Goal: Information Seeking & Learning: Compare options

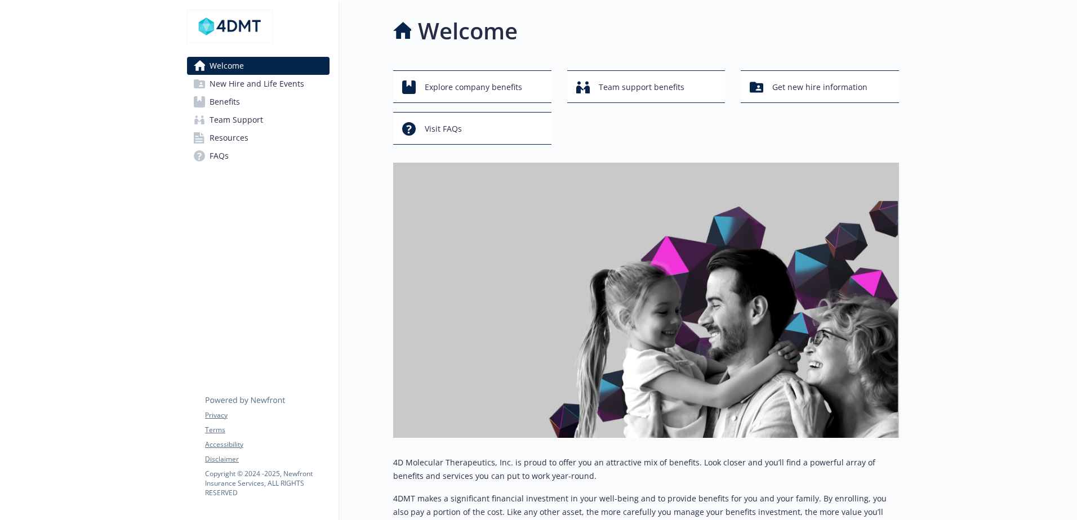
click at [226, 100] on span "Benefits" at bounding box center [224, 102] width 30 height 18
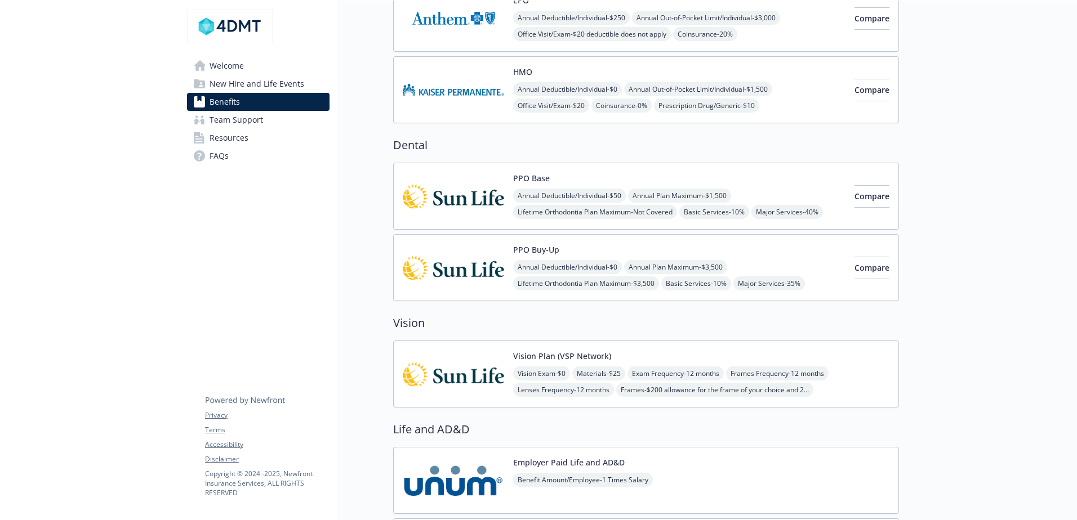
scroll to position [338, 0]
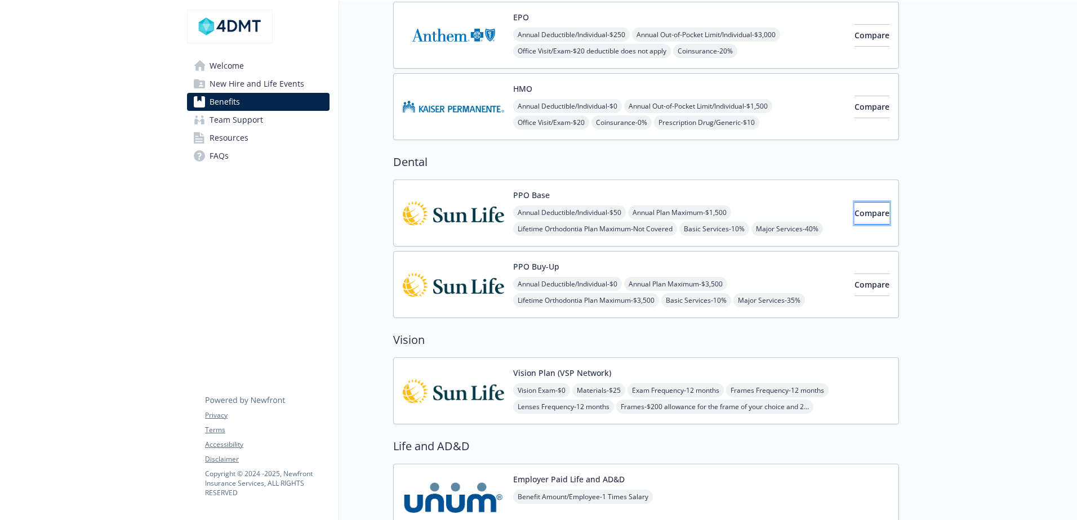
click at [854, 212] on span "Compare" at bounding box center [871, 213] width 35 height 11
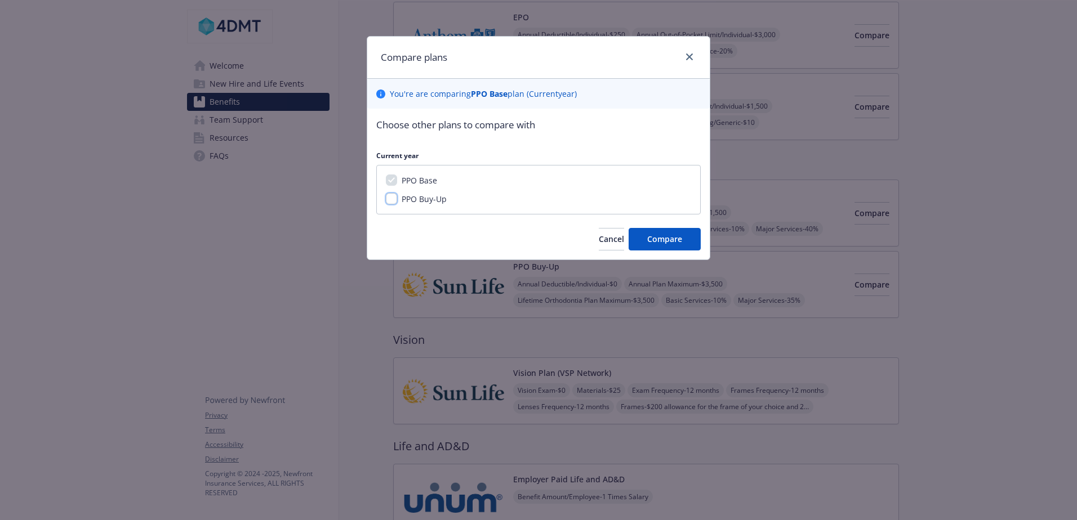
drag, startPoint x: 388, startPoint y: 200, endPoint x: 396, endPoint y: 202, distance: 8.7
click at [389, 200] on input "PPO Buy-Up" at bounding box center [391, 198] width 11 height 11
checkbox input "true"
click at [664, 238] on span "Compare" at bounding box center [664, 239] width 35 height 11
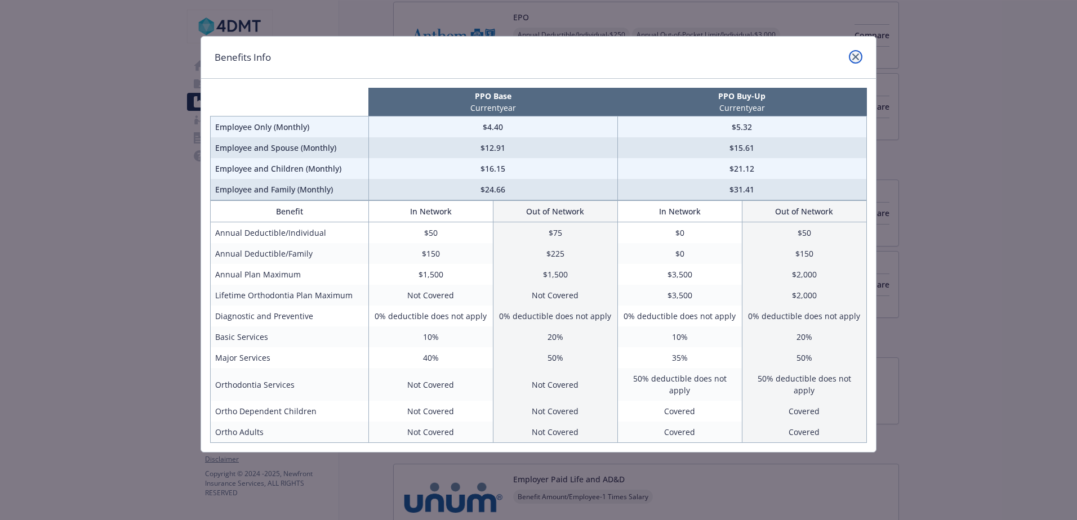
click at [855, 60] on icon "close" at bounding box center [855, 56] width 7 height 7
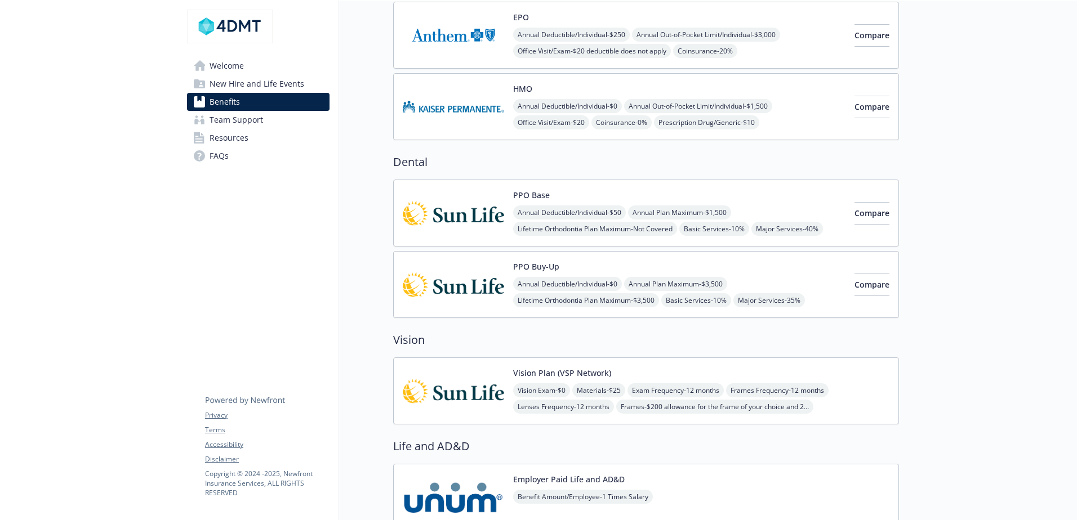
click at [230, 136] on span "Resources" at bounding box center [228, 138] width 39 height 18
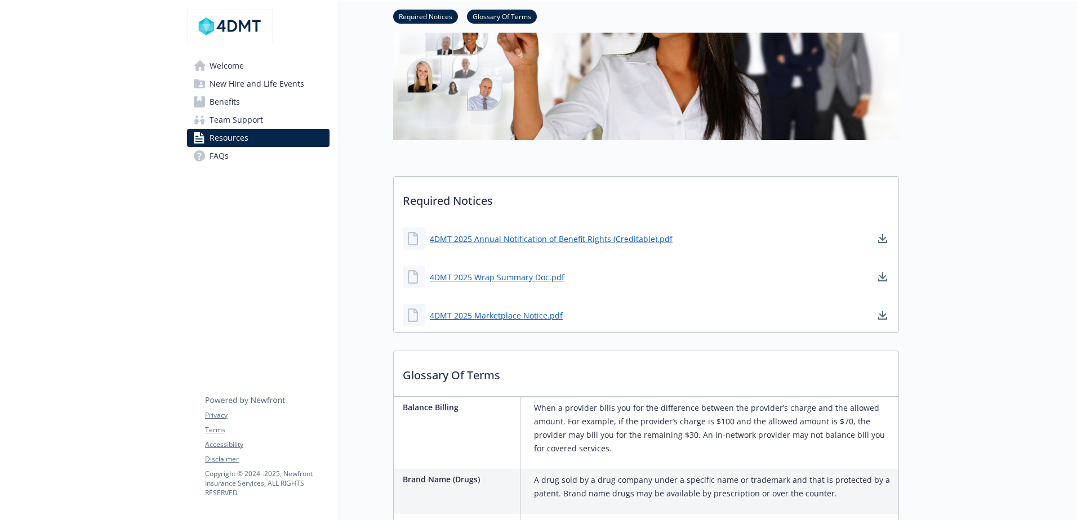
scroll to position [56, 0]
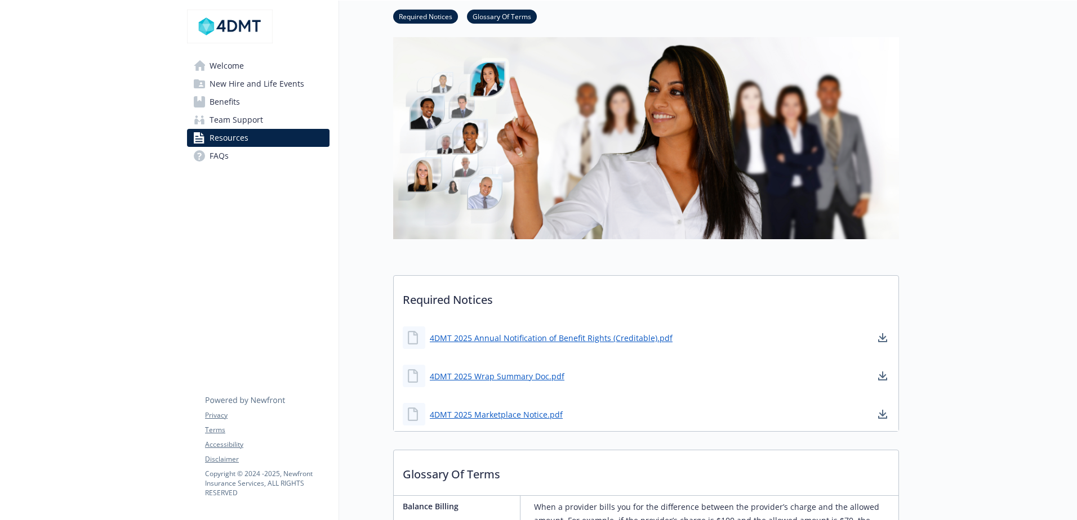
click at [208, 154] on link "FAQs" at bounding box center [258, 156] width 142 height 18
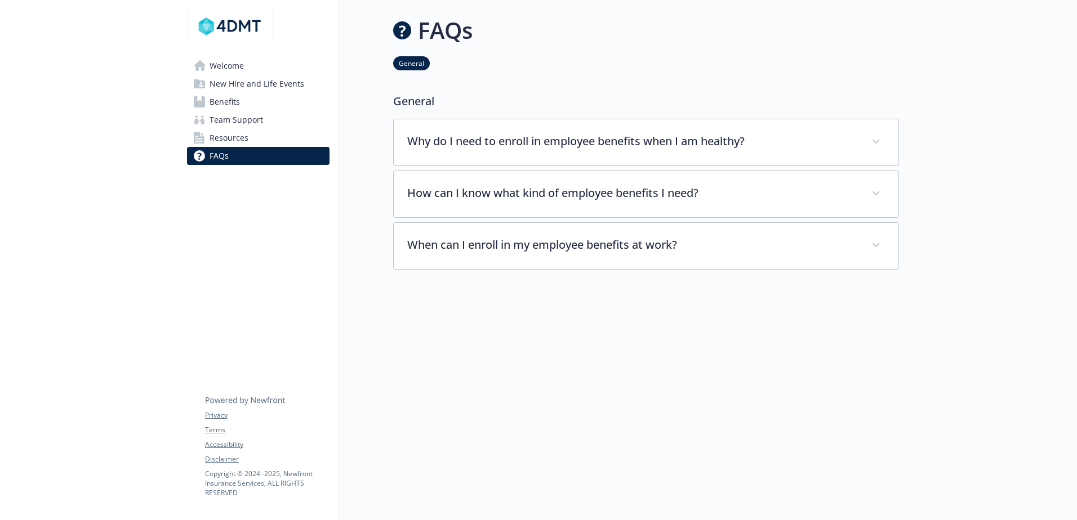
click at [254, 115] on span "Team Support" at bounding box center [235, 120] width 53 height 18
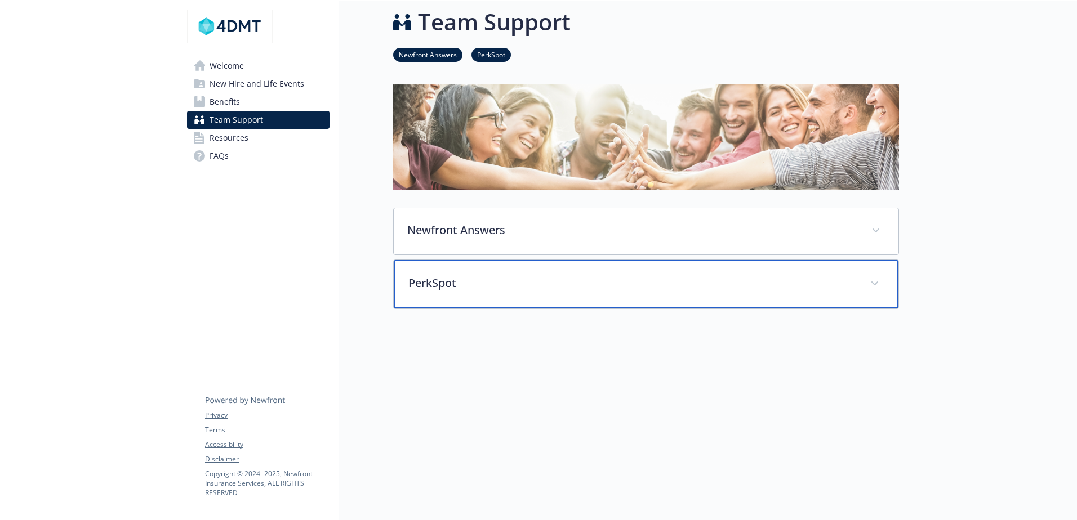
drag, startPoint x: 515, startPoint y: 283, endPoint x: 548, endPoint y: 284, distance: 33.3
click at [516, 283] on p "PerkSpot" at bounding box center [632, 283] width 448 height 17
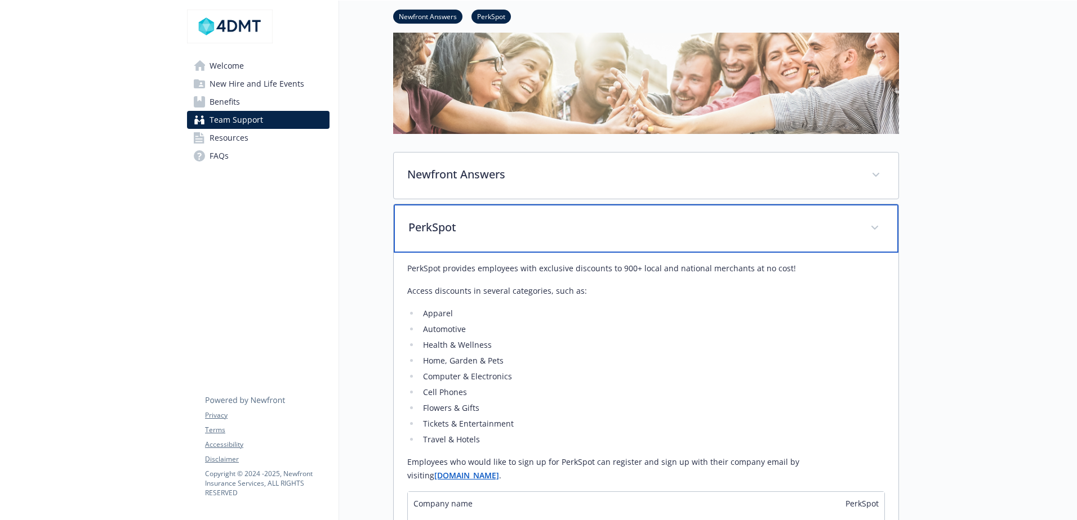
scroll to position [9, 0]
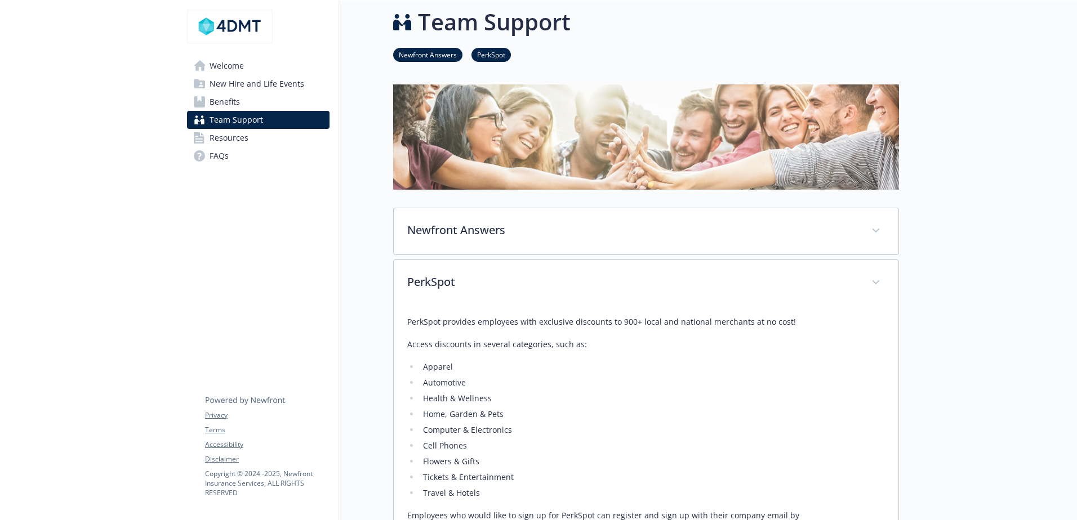
click at [275, 81] on span "New Hire and Life Events" at bounding box center [256, 84] width 95 height 18
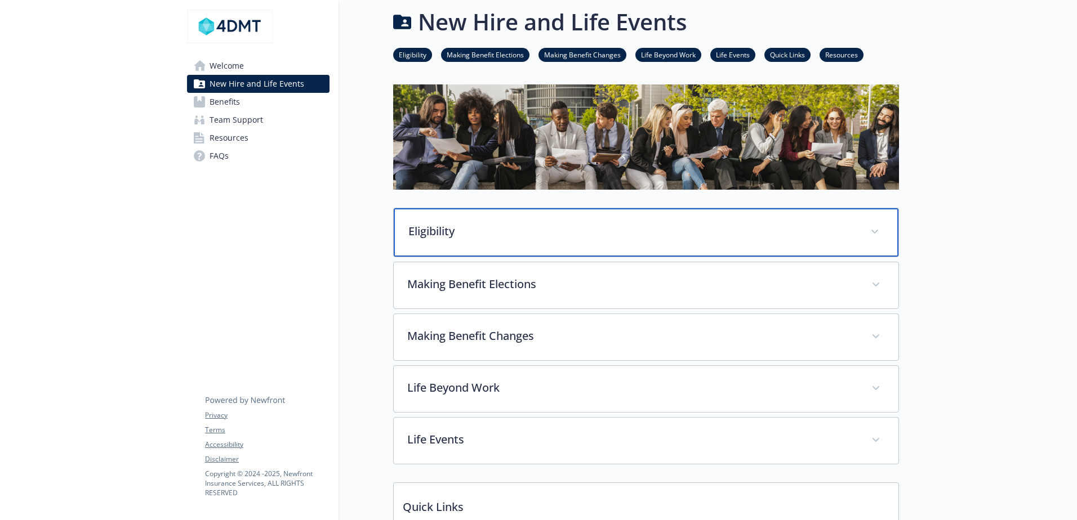
click at [511, 230] on p "Eligibility" at bounding box center [632, 231] width 448 height 17
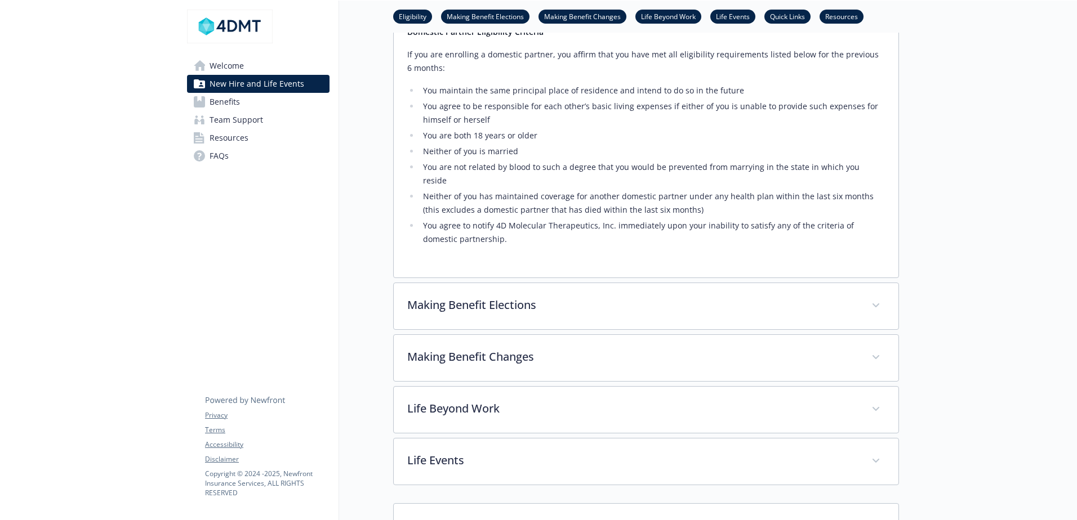
scroll to position [685, 0]
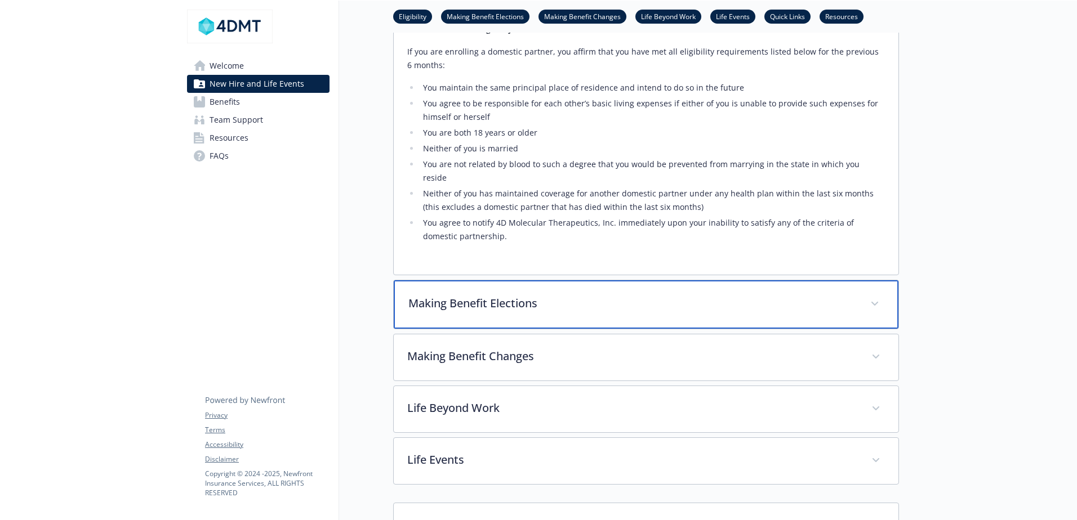
click at [584, 295] on p "Making Benefit Elections" at bounding box center [632, 303] width 448 height 17
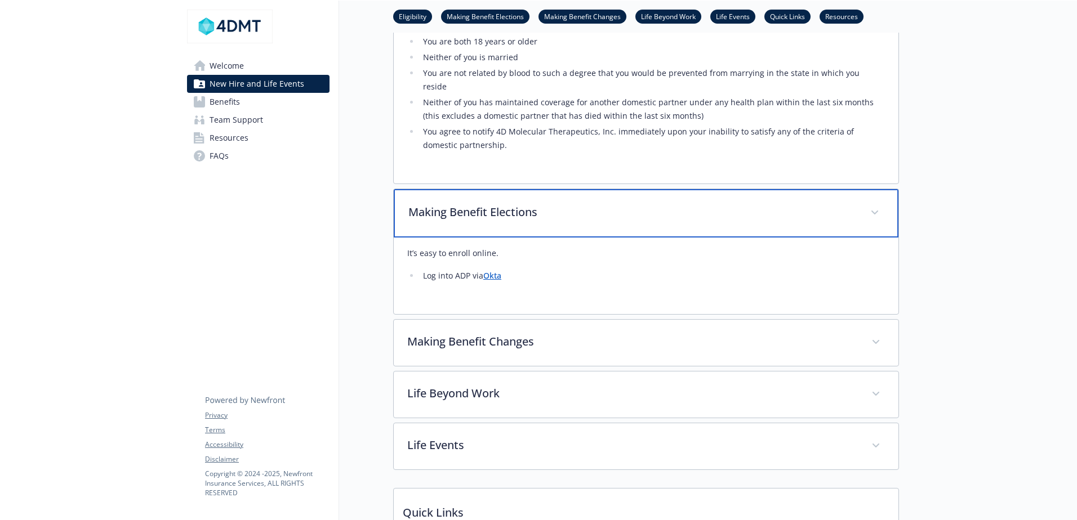
scroll to position [797, 0]
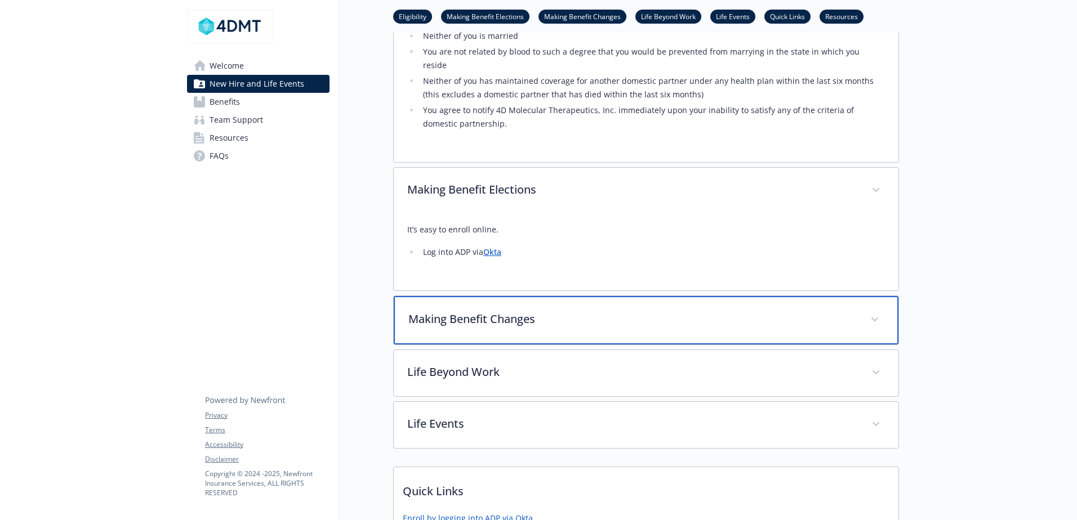
click at [551, 311] on p "Making Benefit Changes" at bounding box center [632, 319] width 448 height 17
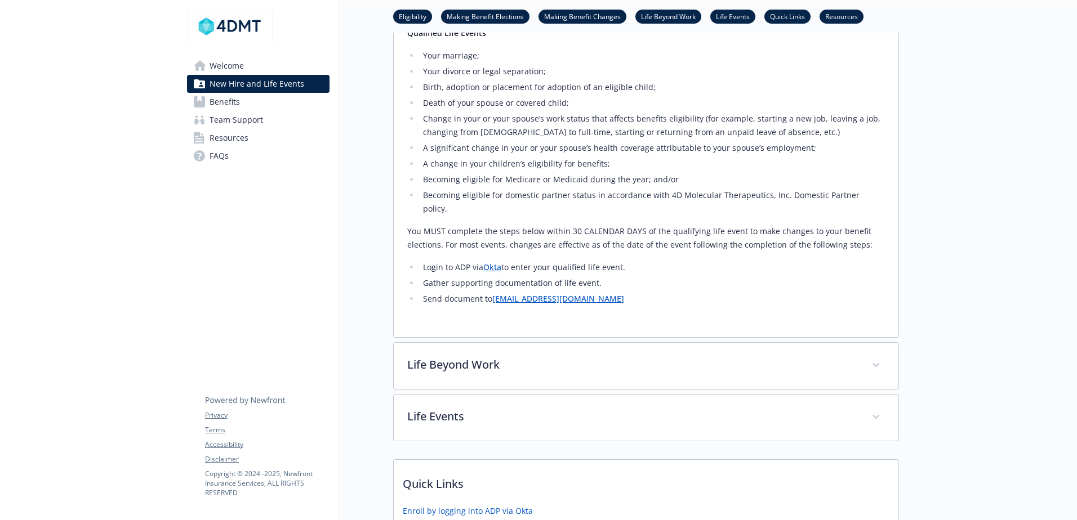
scroll to position [1192, 0]
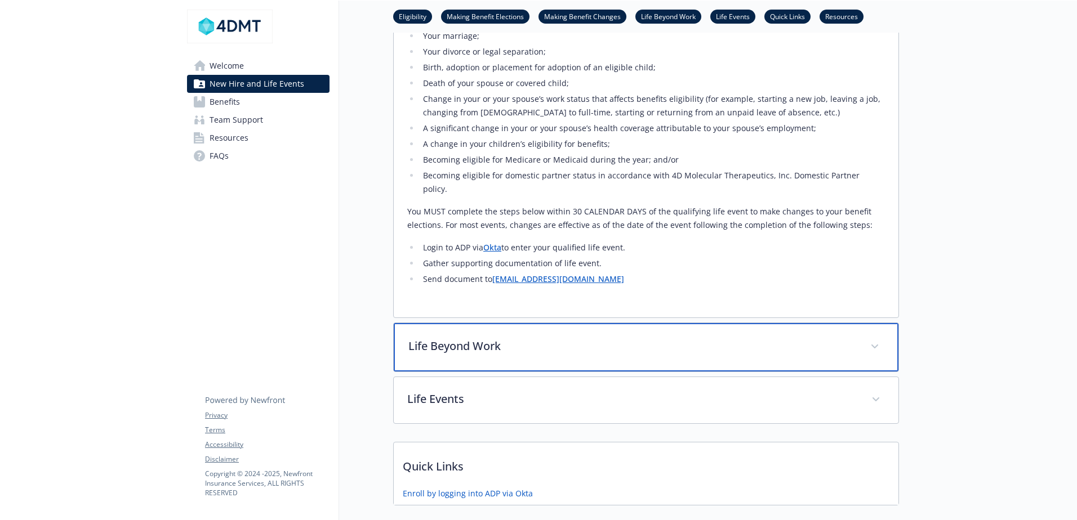
click at [556, 338] on p "Life Beyond Work" at bounding box center [632, 346] width 448 height 17
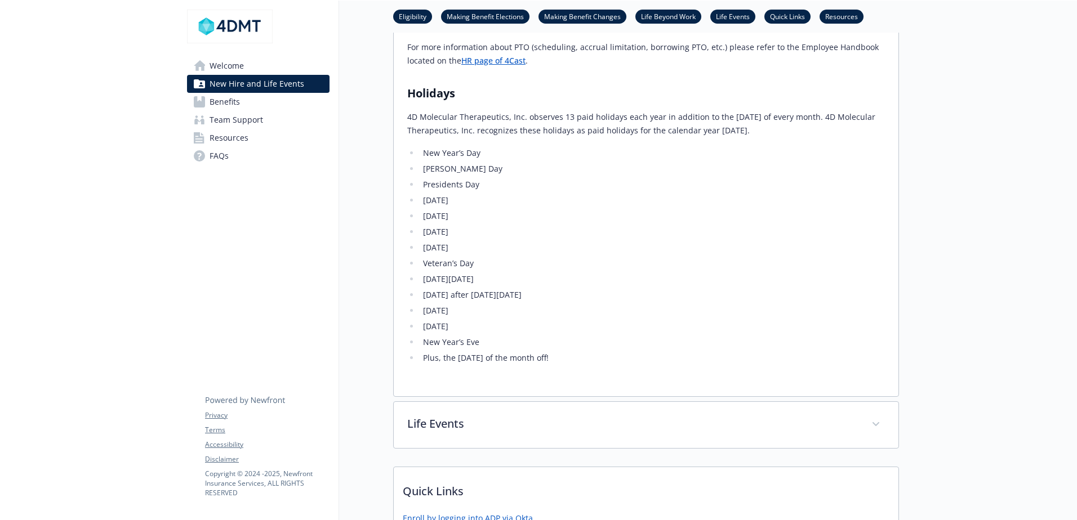
scroll to position [1698, 0]
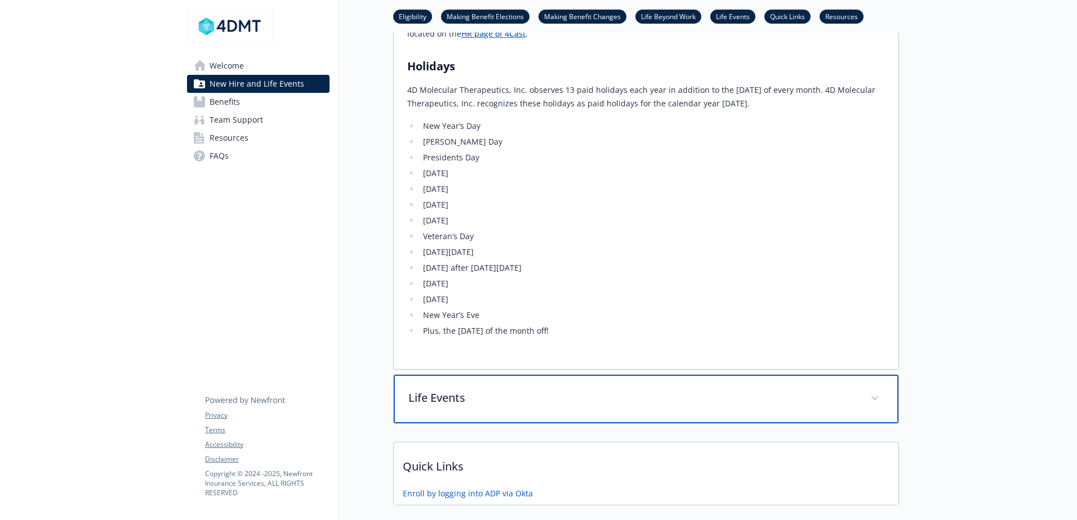
click at [592, 390] on p "Life Events" at bounding box center [632, 398] width 448 height 17
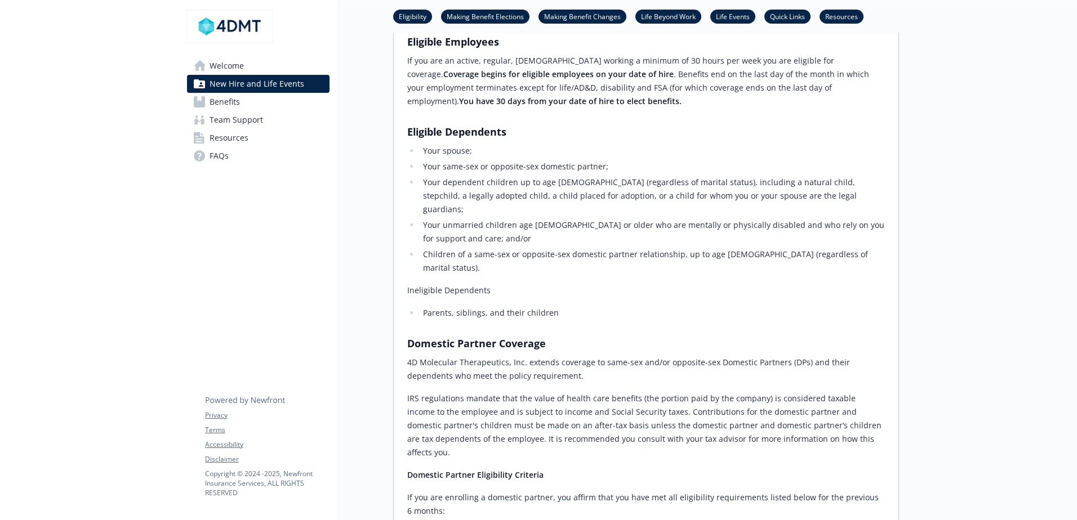
scroll to position [0, 0]
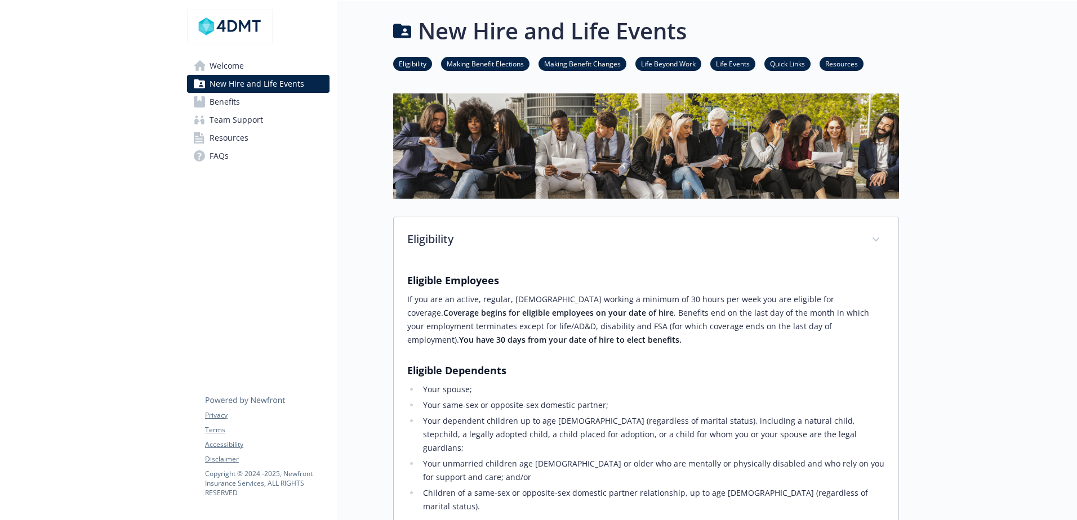
click at [234, 65] on span "Welcome" at bounding box center [226, 66] width 34 height 18
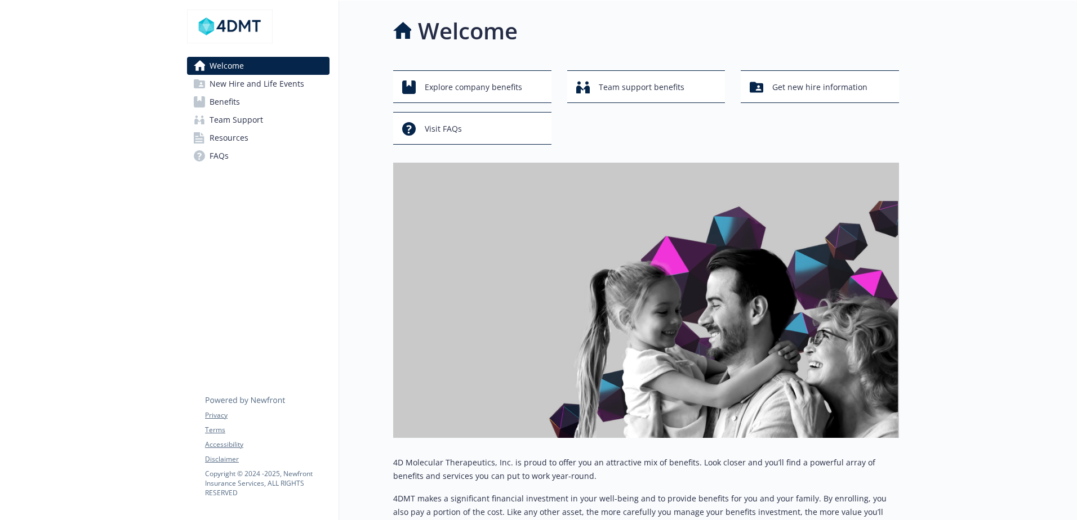
drag, startPoint x: 220, startPoint y: 99, endPoint x: 238, endPoint y: 108, distance: 20.1
click at [220, 99] on span "Benefits" at bounding box center [224, 102] width 30 height 18
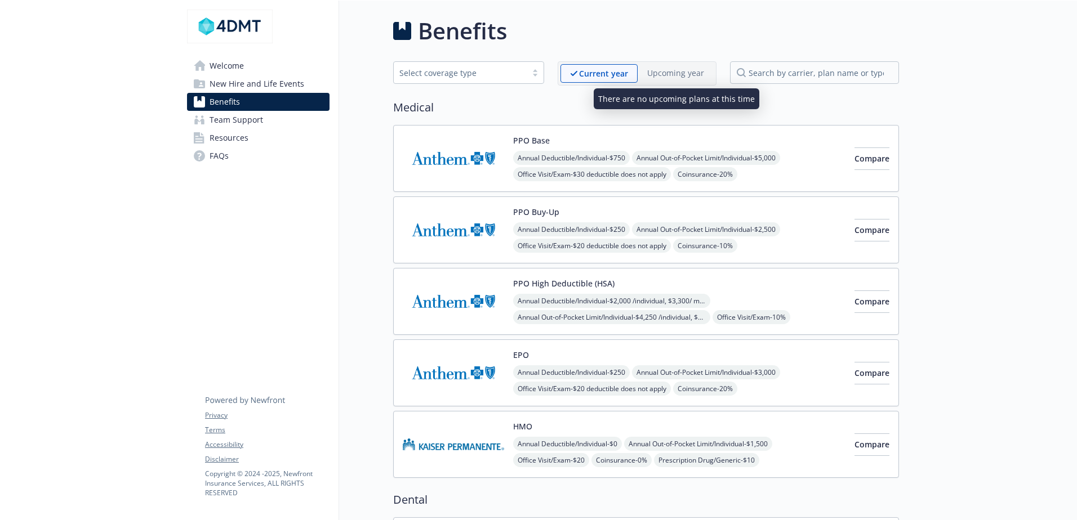
click at [699, 75] on p "Upcoming year" at bounding box center [675, 73] width 57 height 12
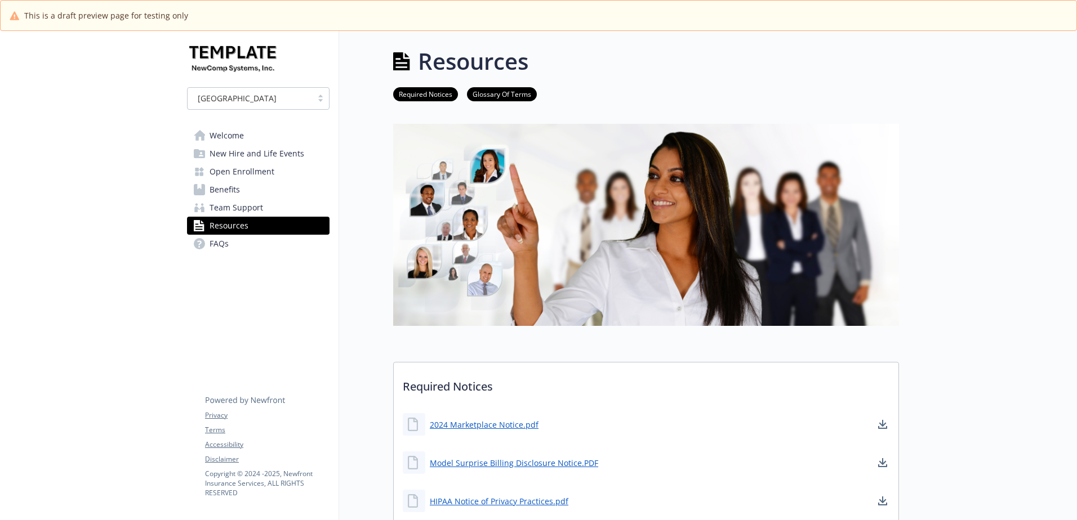
click at [229, 133] on span "Welcome" at bounding box center [226, 136] width 34 height 18
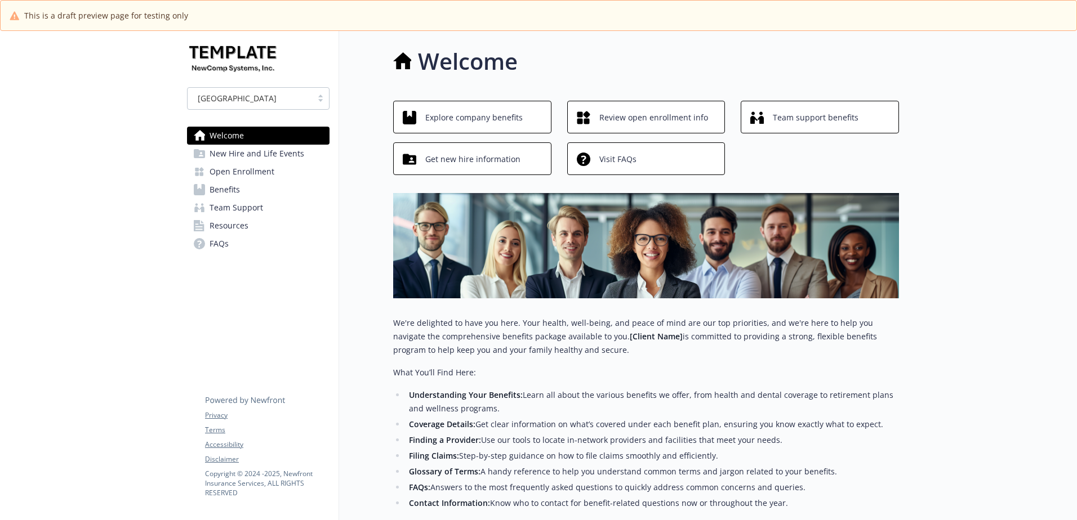
click at [229, 153] on span "New Hire and Life Events" at bounding box center [256, 154] width 95 height 18
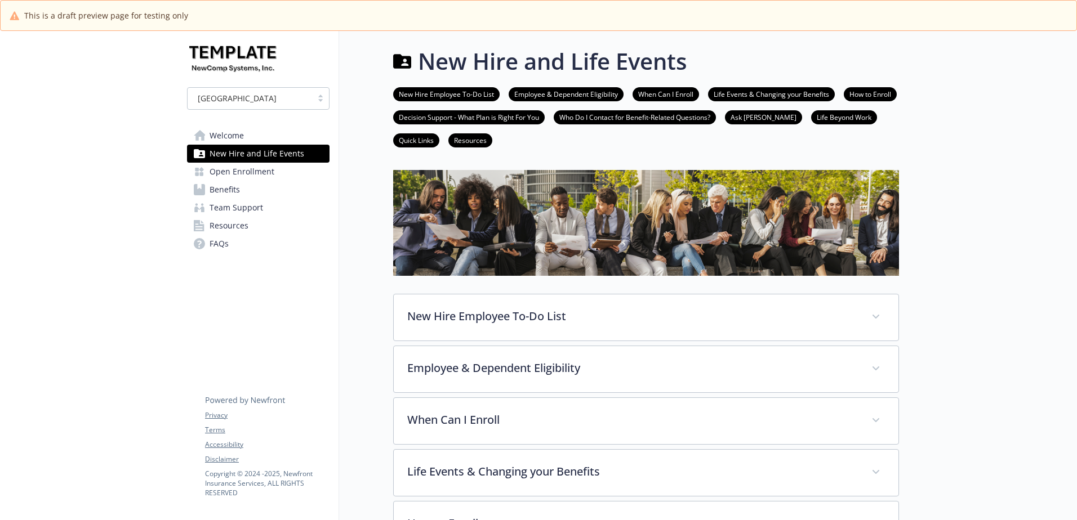
click at [233, 177] on span "Open Enrollment" at bounding box center [241, 172] width 65 height 18
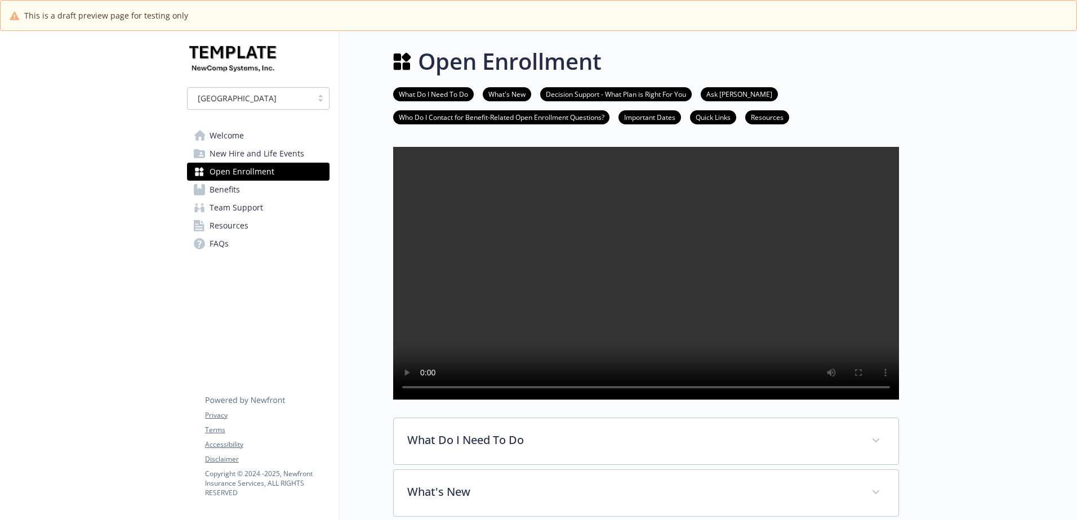
click at [230, 188] on span "Benefits" at bounding box center [224, 190] width 30 height 18
